Goal: Information Seeking & Learning: Find specific fact

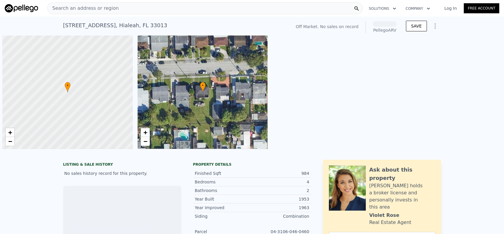
scroll to position [0, 2]
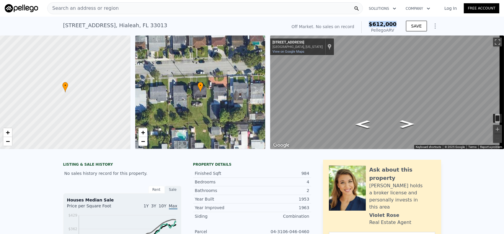
drag, startPoint x: 374, startPoint y: 23, endPoint x: 400, endPoint y: 23, distance: 26.3
click at [401, 23] on div "Off Market. No sales on record $612,000 Pellego ARV SAVE" at bounding box center [365, 27] width 152 height 17
copy span "$612,000"
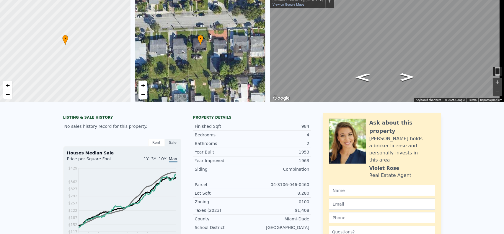
scroll to position [2, 0]
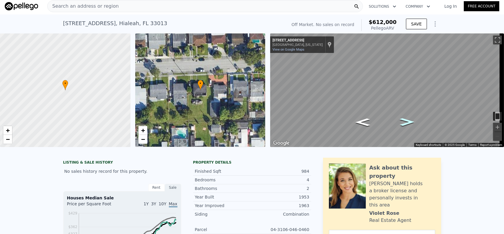
click at [408, 119] on icon "Go West, E 39th St" at bounding box center [407, 122] width 27 height 12
click at [347, 72] on div "Map" at bounding box center [387, 89] width 234 height 113
click at [352, 64] on div "Map" at bounding box center [387, 89] width 234 height 113
click at [397, 79] on div "Map" at bounding box center [387, 89] width 234 height 113
click at [360, 101] on icon "Go East, E 39th St" at bounding box center [363, 100] width 28 height 16
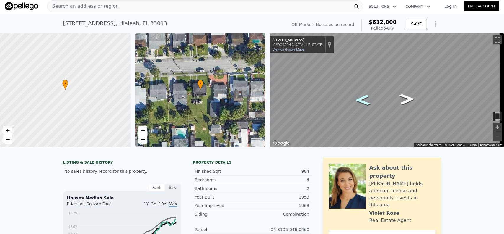
click at [361, 99] on icon "Go East, E 39th St" at bounding box center [363, 100] width 28 height 16
click at [349, 97] on div "Map" at bounding box center [387, 89] width 234 height 113
click at [405, 95] on icon "Go West, E 39th St" at bounding box center [407, 99] width 28 height 16
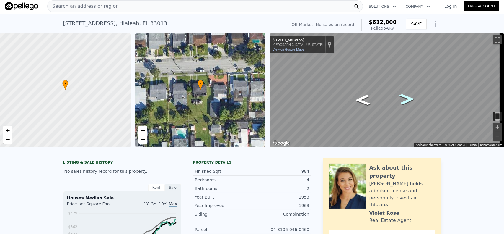
click at [405, 95] on icon "Go West, E 39th St" at bounding box center [407, 99] width 28 height 16
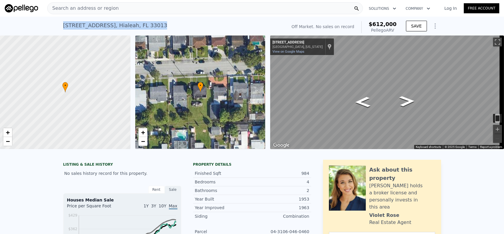
drag, startPoint x: 61, startPoint y: 25, endPoint x: 136, endPoint y: 28, distance: 75.1
click at [136, 28] on div "[STREET_ADDRESS] No sales on record (~ARV $612k )" at bounding box center [174, 27] width 222 height 17
copy div "[STREET_ADDRESS]"
click at [58, 5] on span "Search an address or region" at bounding box center [83, 8] width 71 height 7
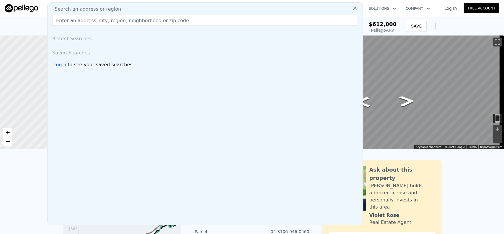
type input "[STREET_ADDRESS][PERSON_NAME]"
